Goal: Navigation & Orientation: Understand site structure

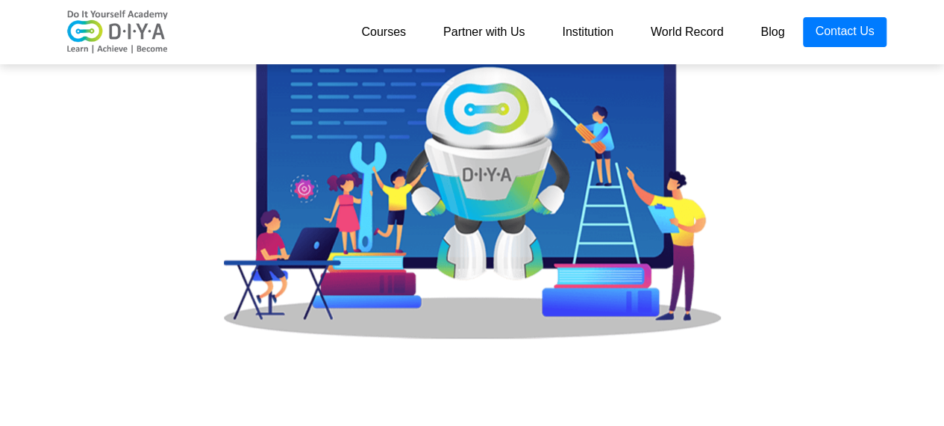
scroll to position [595, 0]
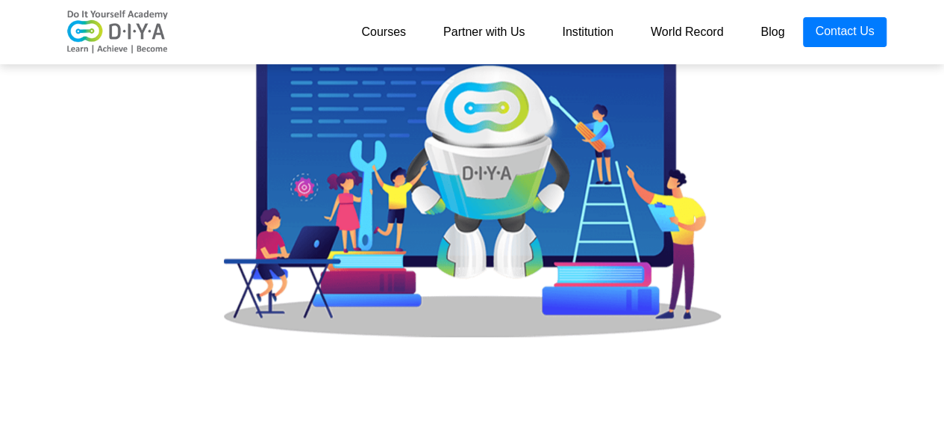
click at [484, 30] on link "Partner with Us" at bounding box center [484, 32] width 119 height 30
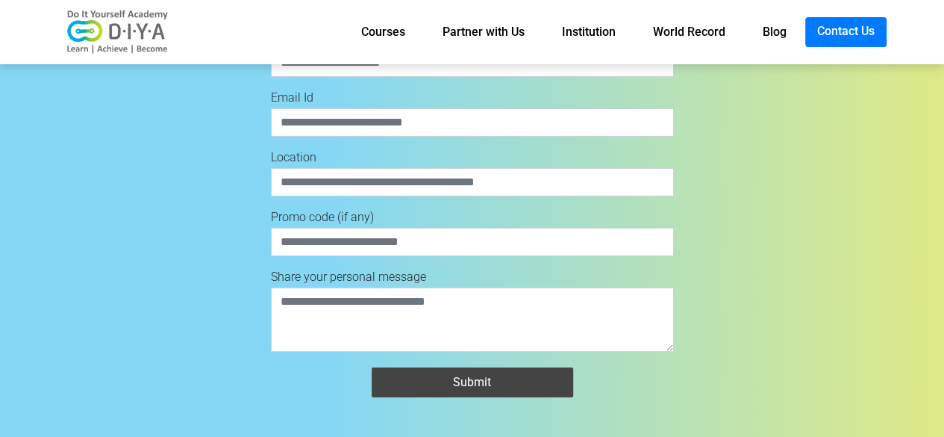
scroll to position [5488, 0]
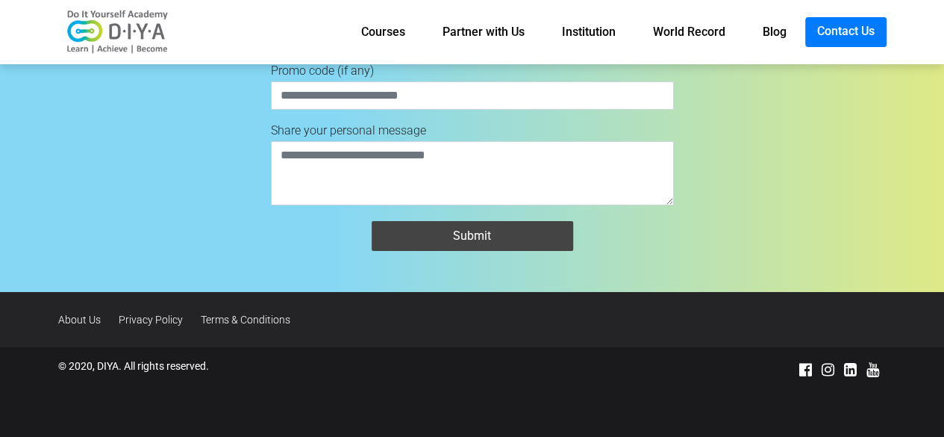
click at [600, 23] on link "Institution" at bounding box center [588, 32] width 91 height 30
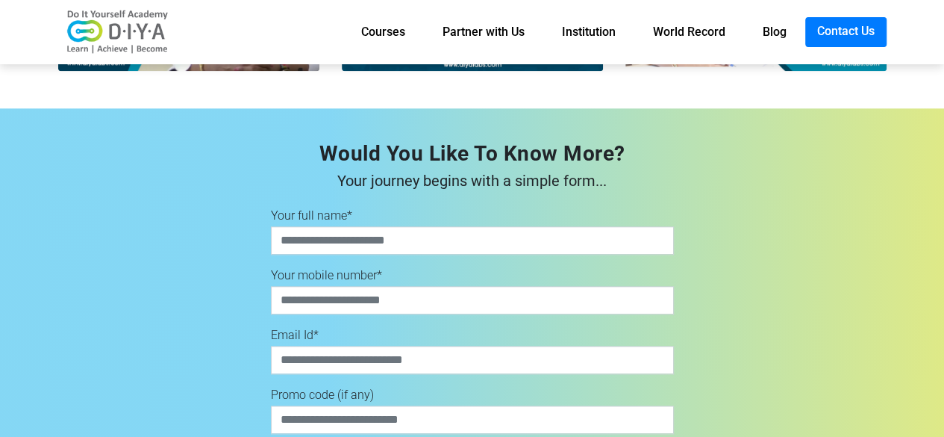
scroll to position [3694, 0]
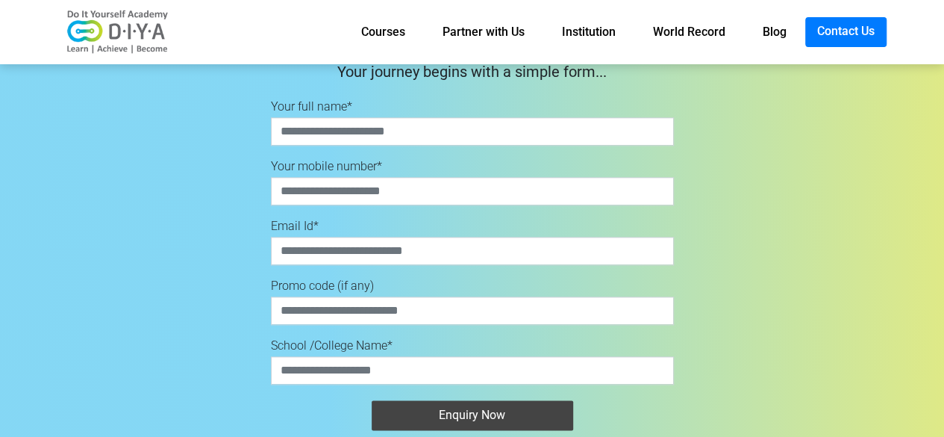
drag, startPoint x: 373, startPoint y: 323, endPoint x: 175, endPoint y: 175, distance: 247.0
click at [175, 175] on div "Would You Like To Know More? Your journey begins with a simple form... Your ful…" at bounding box center [472, 235] width 851 height 412
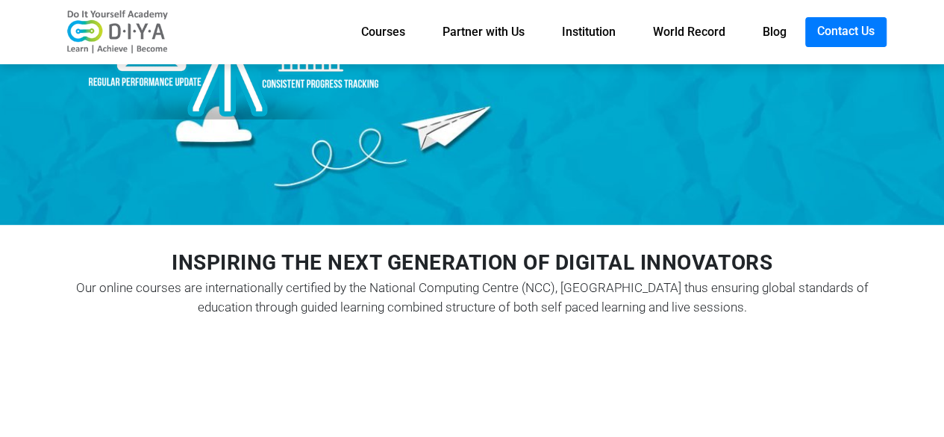
scroll to position [0, 0]
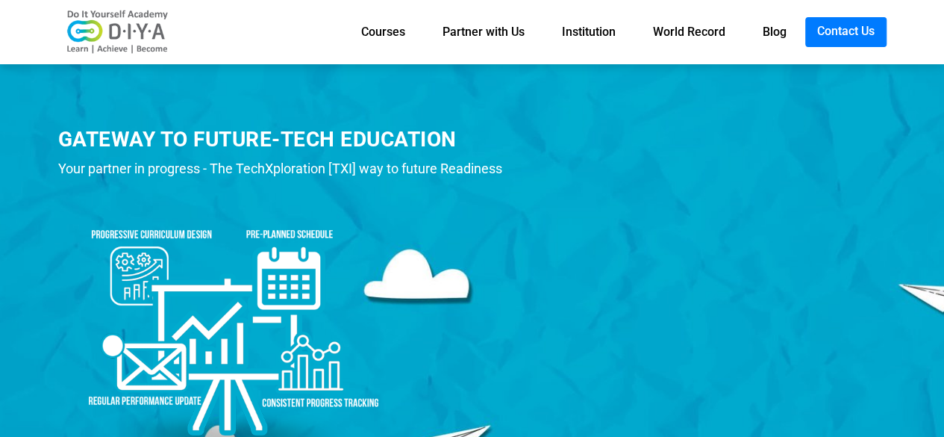
click at [587, 28] on link "Institution" at bounding box center [588, 32] width 91 height 30
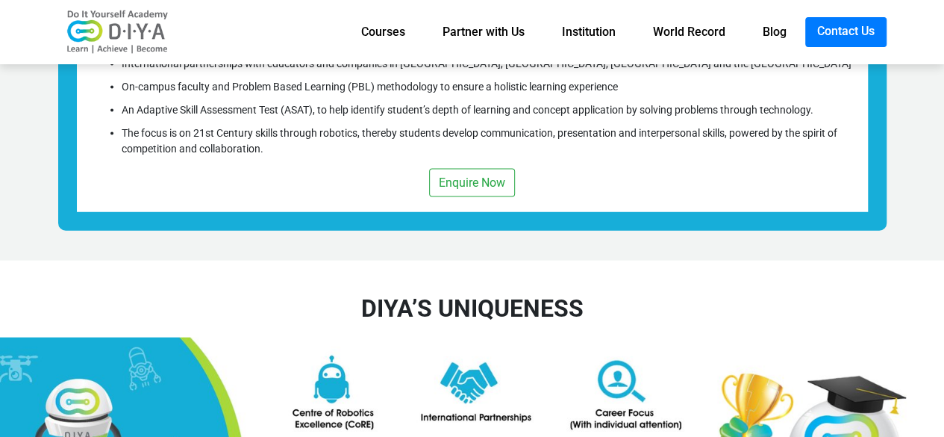
scroll to position [1558, 0]
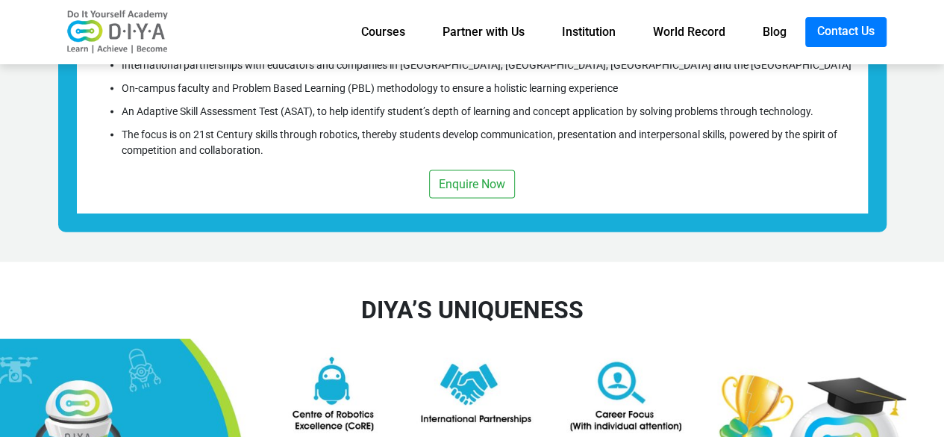
click at [385, 28] on link "Courses" at bounding box center [383, 32] width 81 height 30
